Goal: Information Seeking & Learning: Learn about a topic

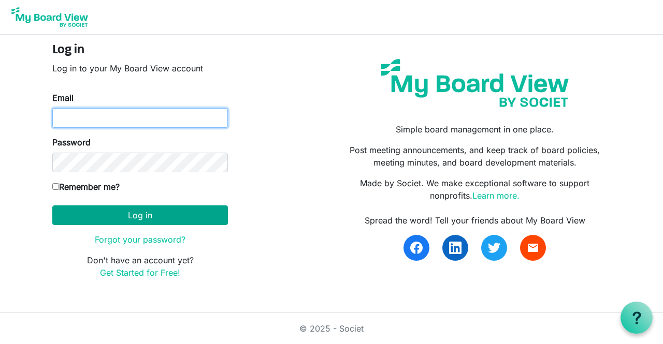
type input "afinn@cpfcu.coop"
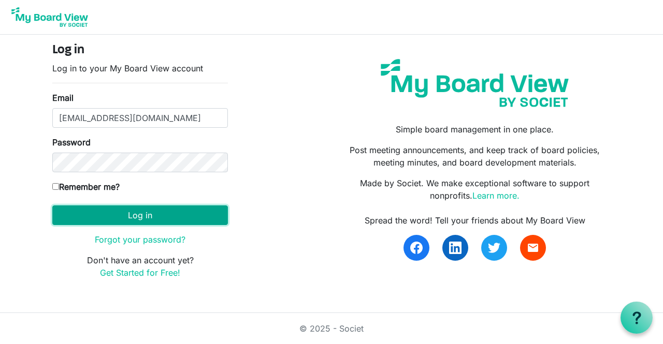
click at [170, 222] on button "Log in" at bounding box center [139, 215] width 175 height 20
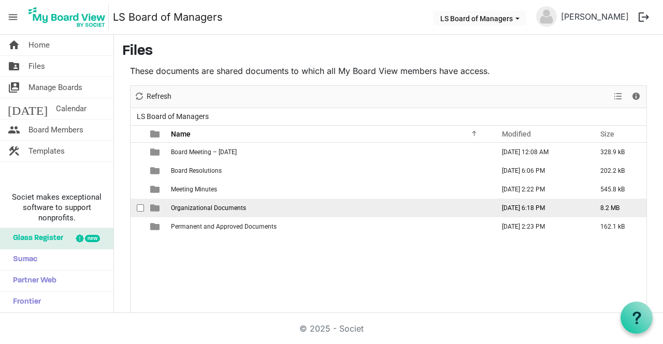
click at [237, 204] on span "Organizational Documents" at bounding box center [208, 207] width 75 height 7
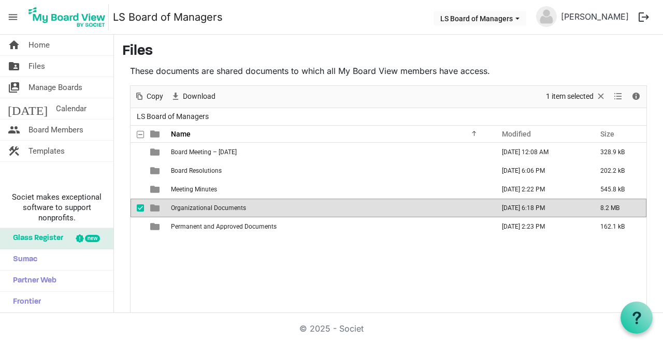
click at [237, 204] on span "Organizational Documents" at bounding box center [208, 207] width 75 height 7
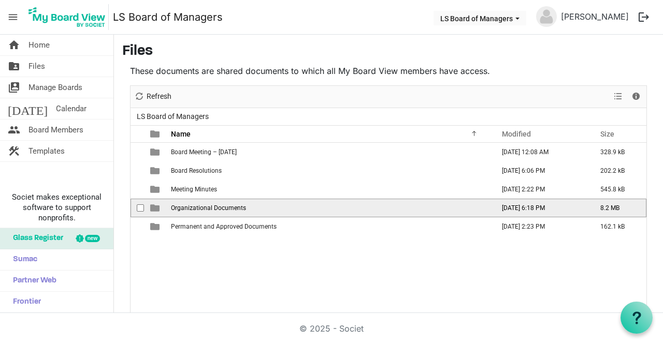
click at [237, 204] on span "Organizational Documents" at bounding box center [208, 207] width 75 height 7
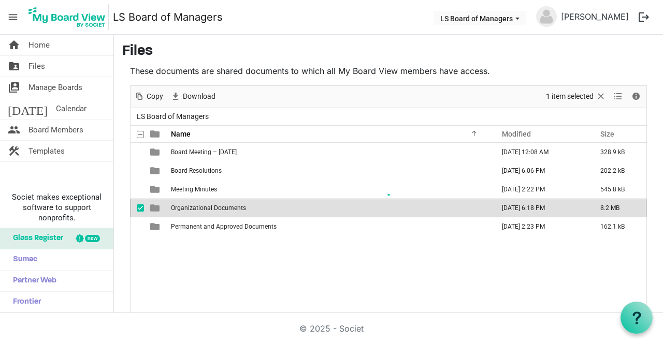
scroll to position [4, 0]
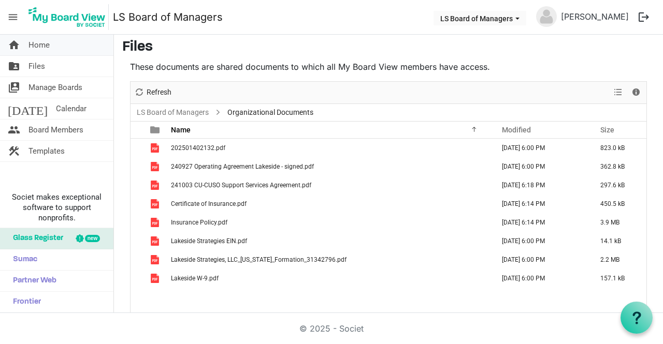
click at [47, 51] on span "Home" at bounding box center [38, 45] width 21 height 21
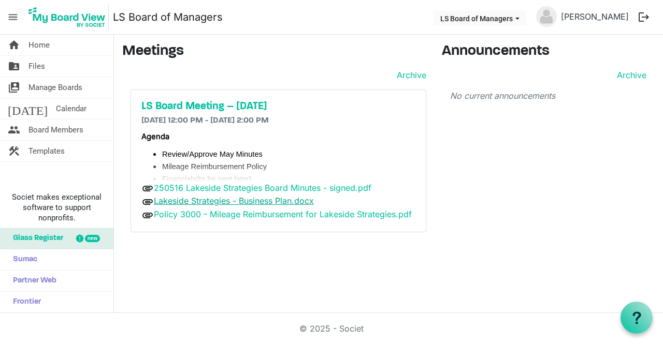
click at [275, 199] on link "Lakeside Strategies - Business Plan.docx" at bounding box center [234, 201] width 160 height 10
drag, startPoint x: 275, startPoint y: 199, endPoint x: 240, endPoint y: 213, distance: 37.4
click at [240, 213] on link "Policy 3000 - Mileage Reimbursement for Lakeside Strategies.pdf" at bounding box center [283, 214] width 258 height 10
click at [271, 201] on link "Lakeside Strategies - Business Plan.docx" at bounding box center [234, 201] width 160 height 10
click at [201, 104] on h5 "LS Board Meeting – [DATE]" at bounding box center [278, 106] width 274 height 12
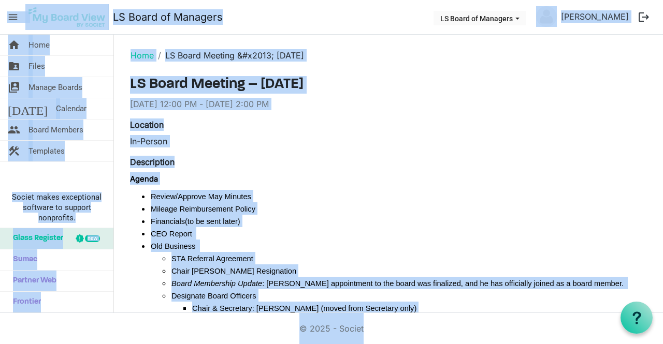
click at [504, 106] on div "[DATE] 12:00 PM - [DATE] 2:00 PM" at bounding box center [388, 104] width 517 height 12
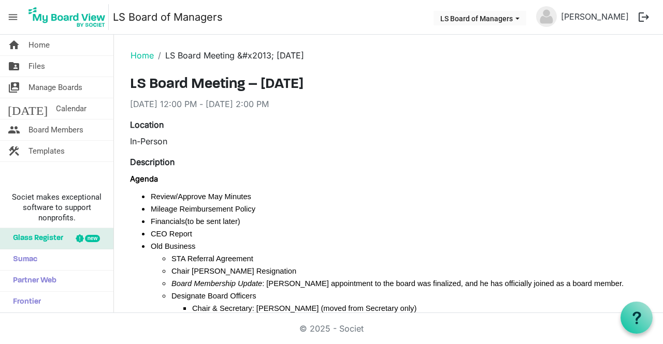
click at [504, 106] on div "[DATE] 12:00 PM - [DATE] 2:00 PM" at bounding box center [388, 104] width 517 height 12
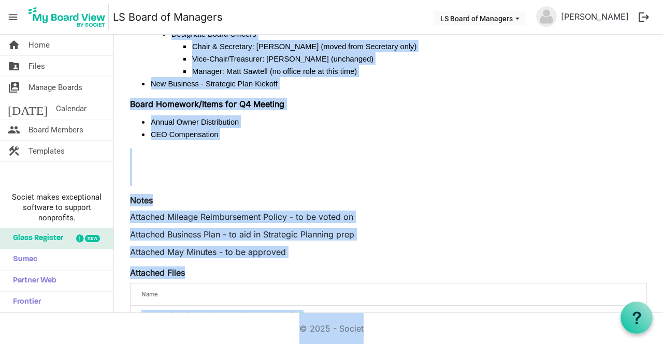
scroll to position [314, 0]
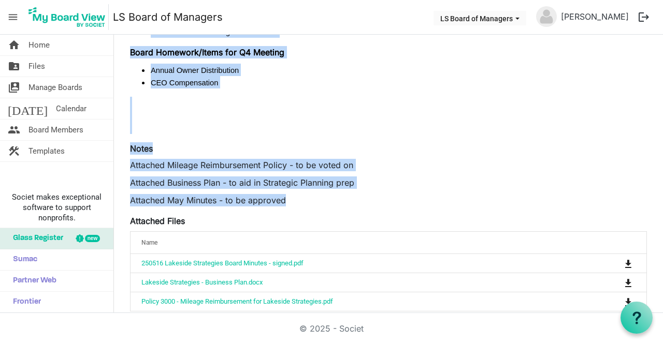
drag, startPoint x: 131, startPoint y: 83, endPoint x: 405, endPoint y: 194, distance: 295.4
click at [405, 194] on div "LS Board Meeting – September 17, 2025 9/17/2025 12:00 PM - 9/17/2025 2:00 PM Lo…" at bounding box center [388, 125] width 517 height 726
copy div "LS Board Meeting – September 17, 2025 9/17/2025 12:00 PM - 9/17/2025 2:00 PM Lo…"
